Goal: Answer question/provide support: Share knowledge or assist other users

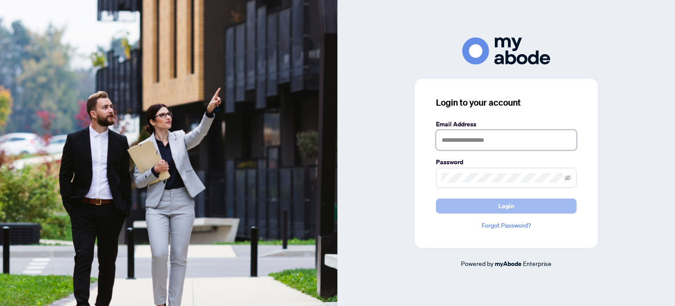
type input "**********"
click at [531, 205] on button "Login" at bounding box center [506, 205] width 141 height 15
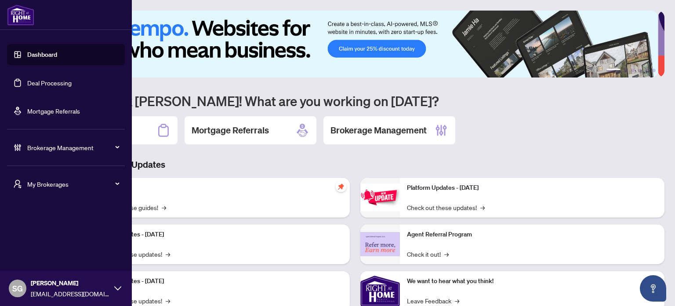
click at [58, 79] on link "Deal Processing" at bounding box center [49, 83] width 44 height 8
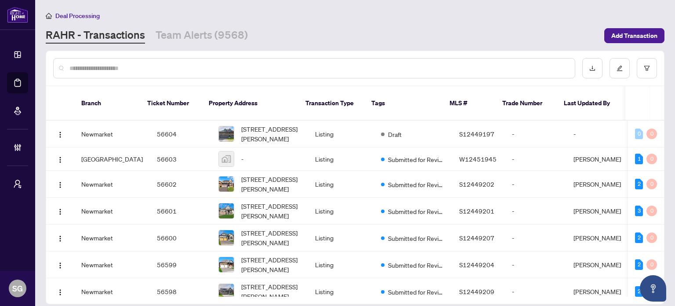
click at [179, 69] on input "text" at bounding box center [318, 68] width 499 height 10
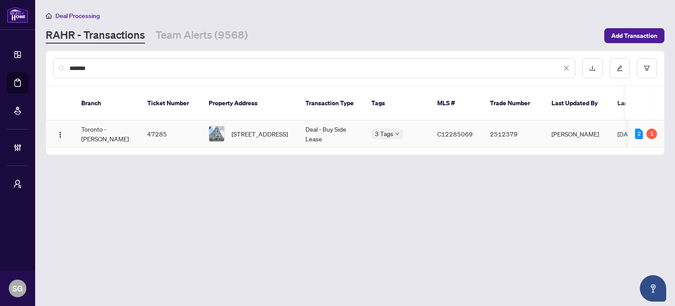
type input "*******"
click at [104, 126] on td "Toronto - Don Mills" at bounding box center [107, 133] width 66 height 27
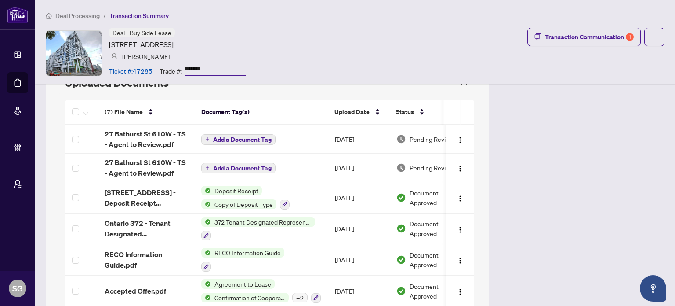
scroll to position [747, 0]
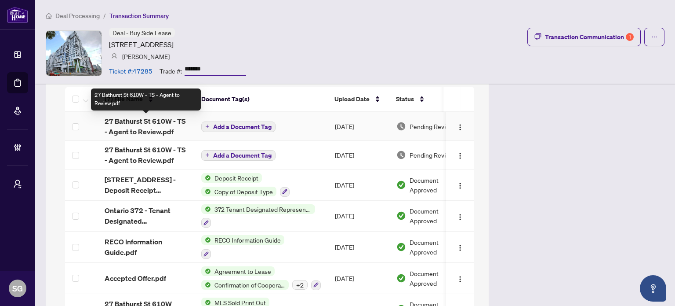
click at [136, 130] on span "27 Bathurst St 610W - TS - Agent to Review.pdf" at bounding box center [146, 126] width 83 height 21
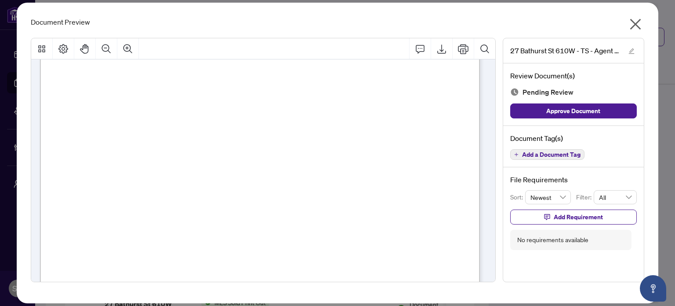
scroll to position [132, 0]
click at [634, 30] on icon "close" at bounding box center [636, 24] width 14 height 14
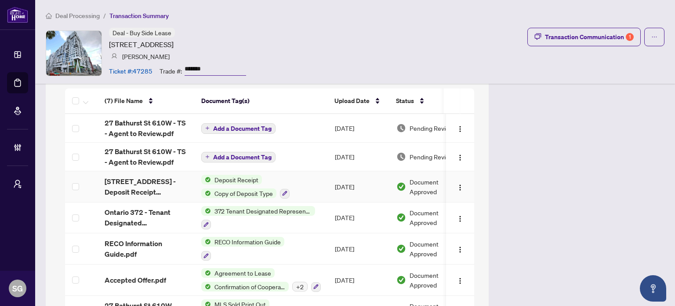
scroll to position [747, 0]
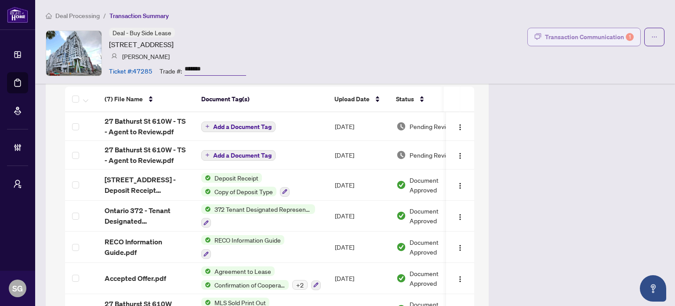
click at [552, 38] on div "Transaction Communication 1" at bounding box center [589, 37] width 89 height 14
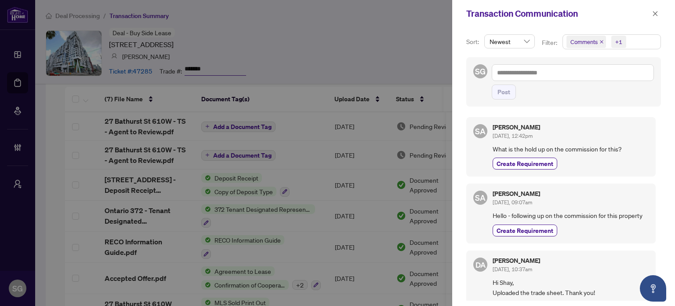
scroll to position [88, 0]
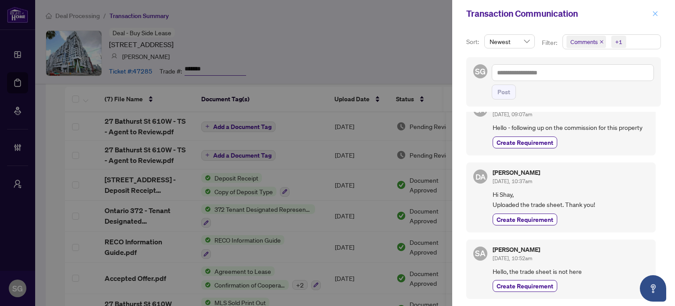
click at [655, 14] on icon "close" at bounding box center [655, 14] width 6 height 6
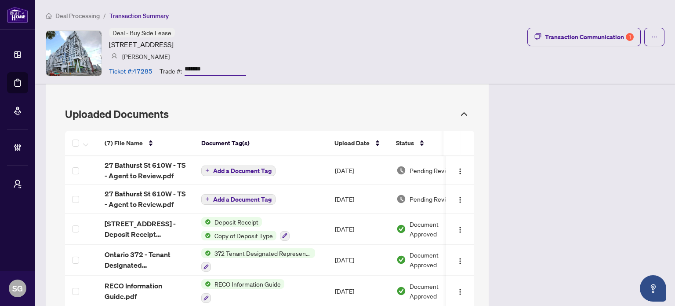
scroll to position [747, 0]
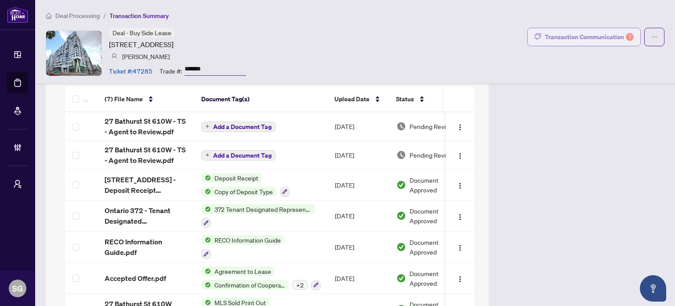
click at [572, 33] on div "Transaction Communication 1" at bounding box center [589, 37] width 89 height 14
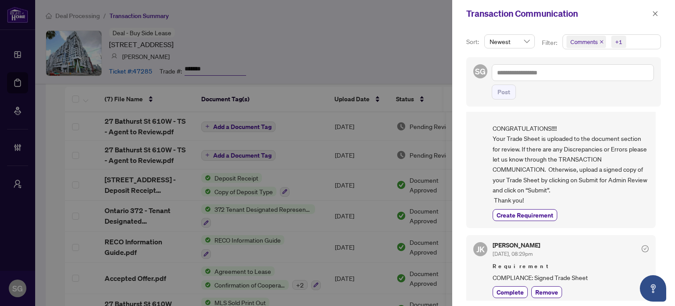
scroll to position [318, 0]
click at [654, 15] on icon "close" at bounding box center [655, 14] width 6 height 6
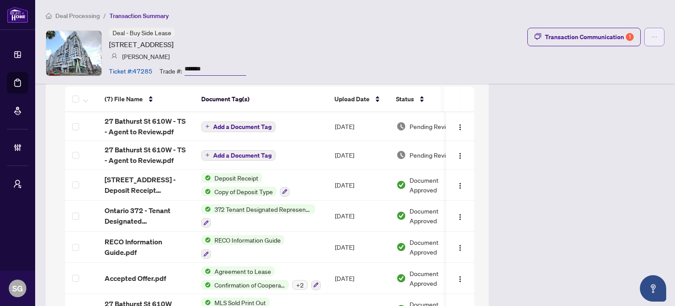
click at [652, 38] on icon "ellipsis" at bounding box center [655, 37] width 6 height 6
click at [510, 55] on div "Deal - Buy Side Lease 27 Bathurst St, Toronto, Ontario M5V 0R1, Canada Shay Asn…" at bounding box center [355, 53] width 619 height 51
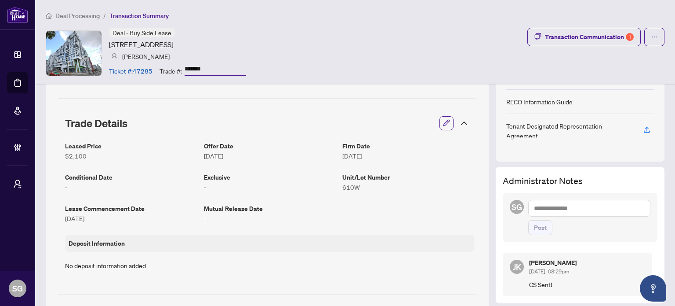
scroll to position [132, 0]
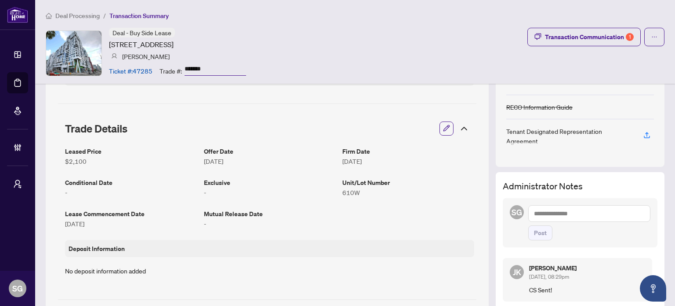
click at [569, 210] on textarea at bounding box center [589, 213] width 122 height 17
click at [551, 221] on b "Dala" at bounding box center [557, 219] width 12 height 8
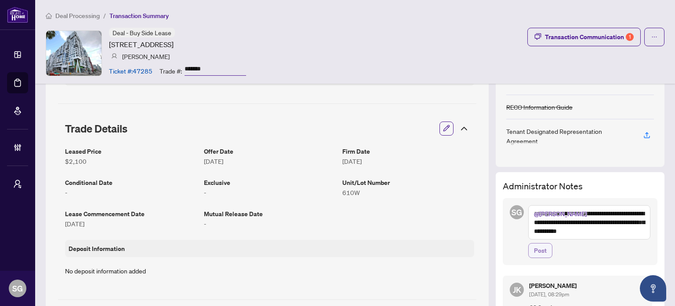
type textarea "**********"
click at [539, 246] on span "Post" at bounding box center [540, 250] width 13 height 14
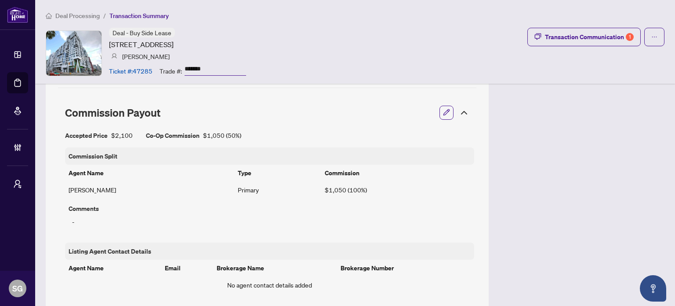
scroll to position [484, 0]
click at [83, 15] on span "Deal Processing" at bounding box center [77, 16] width 44 height 8
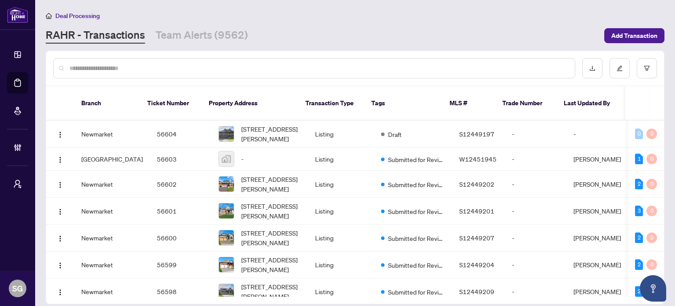
click at [142, 69] on input "text" at bounding box center [318, 68] width 499 height 10
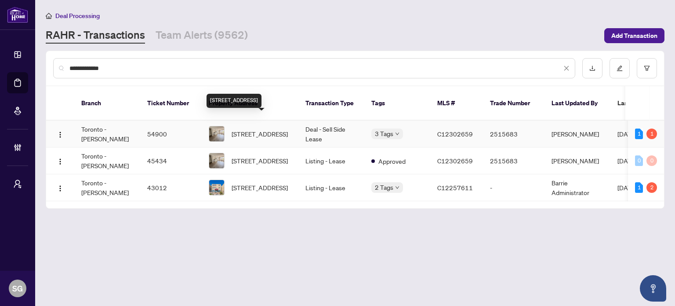
type input "**********"
click at [264, 129] on span "306-896 Eglinton Ave, Toronto, Ontario M4G 2L2, Canada" at bounding box center [260, 134] width 56 height 10
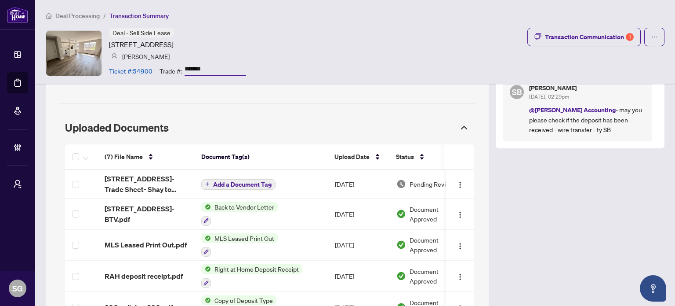
scroll to position [747, 0]
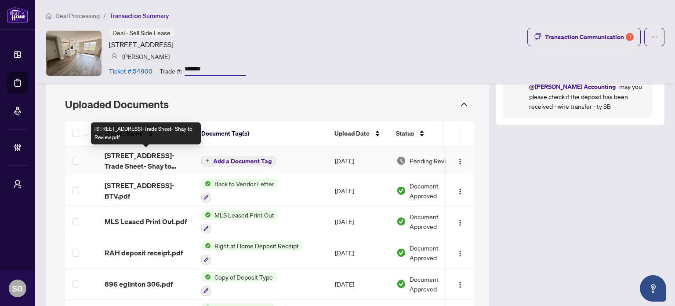
click at [137, 162] on span "[STREET_ADDRESS]-Trade Sheet- Shay to Review.pdf" at bounding box center [146, 160] width 83 height 21
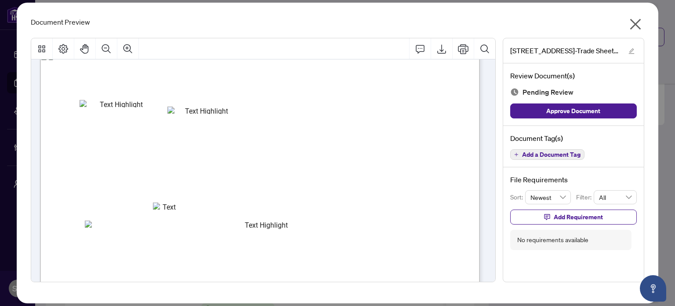
scroll to position [0, 0]
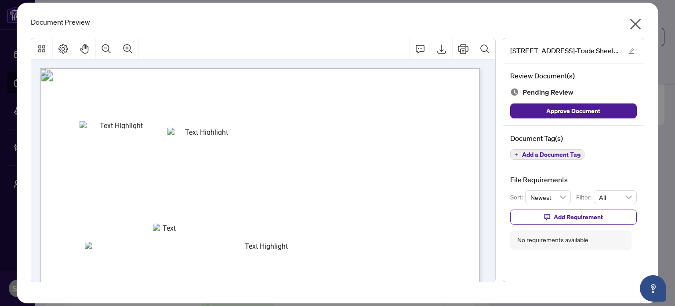
click at [638, 18] on icon "close" at bounding box center [636, 24] width 14 height 14
